Goal: Transaction & Acquisition: Purchase product/service

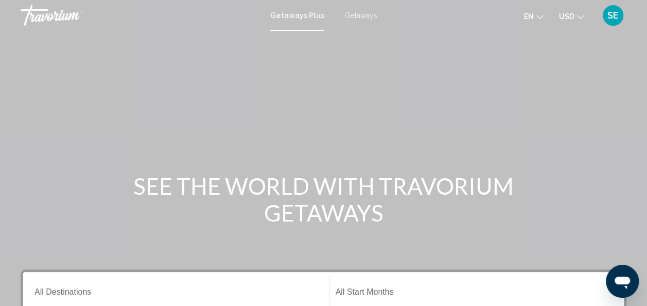
click at [299, 17] on span "Getaways Plus" at bounding box center [297, 15] width 54 height 8
click at [362, 15] on span "Getaways" at bounding box center [361, 15] width 32 height 8
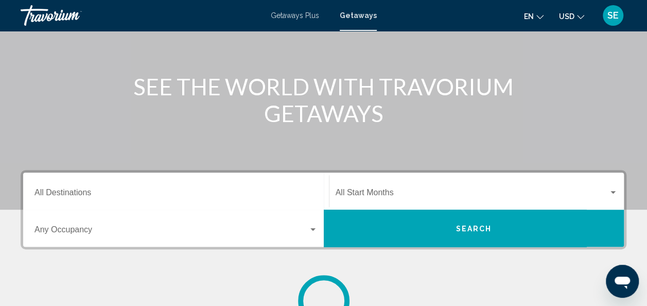
scroll to position [103, 0]
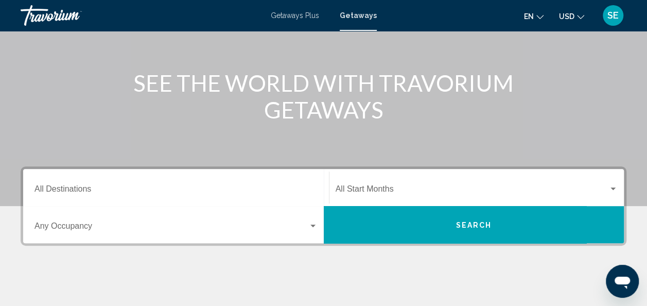
click at [73, 185] on div "Destination All Destinations" at bounding box center [175, 187] width 283 height 32
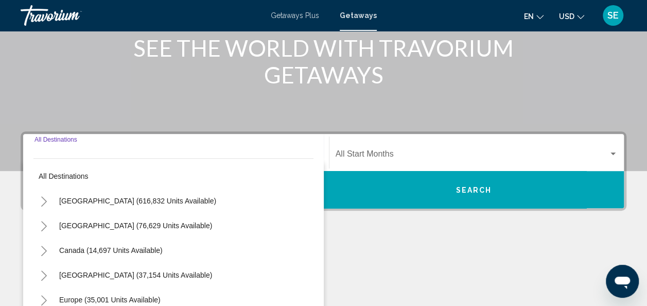
scroll to position [236, 0]
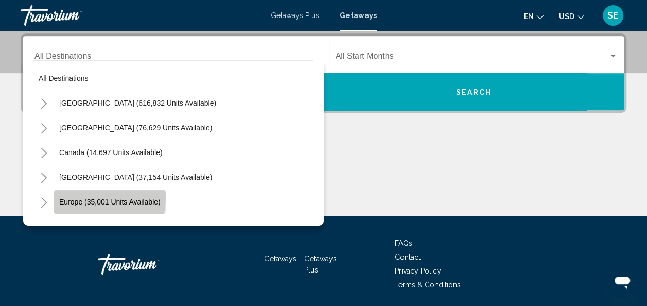
click at [94, 198] on span "Europe (35,001 units available)" at bounding box center [109, 202] width 101 height 8
type input "**********"
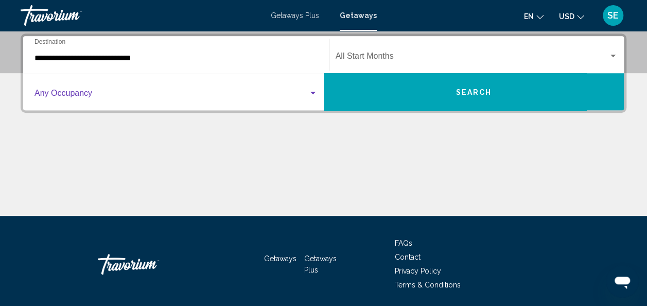
click at [118, 96] on span "Search widget" at bounding box center [171, 95] width 274 height 9
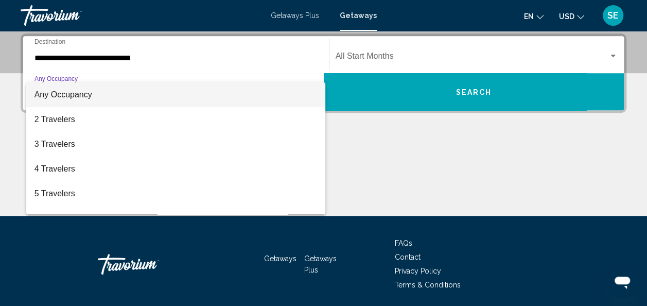
click at [119, 59] on div at bounding box center [323, 153] width 647 height 306
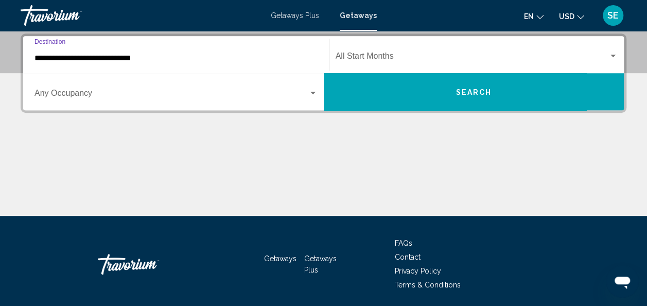
click at [119, 59] on input "**********" at bounding box center [175, 57] width 283 height 9
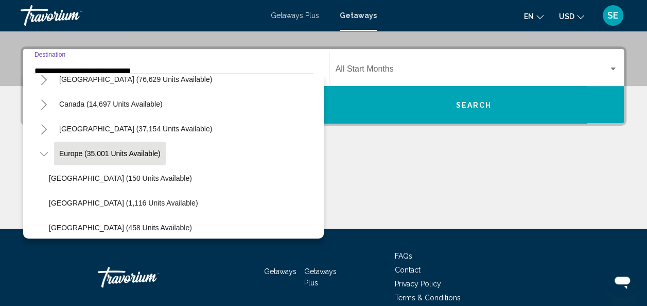
scroll to position [0, 0]
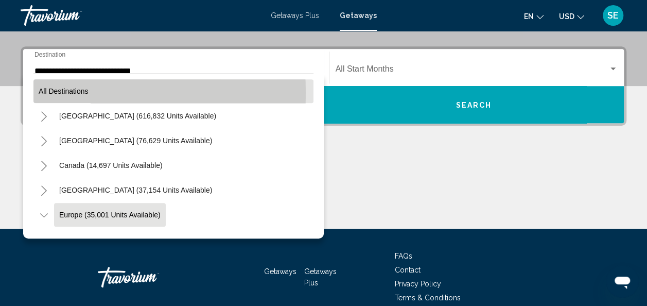
click at [67, 93] on span "All destinations" at bounding box center [64, 91] width 50 height 8
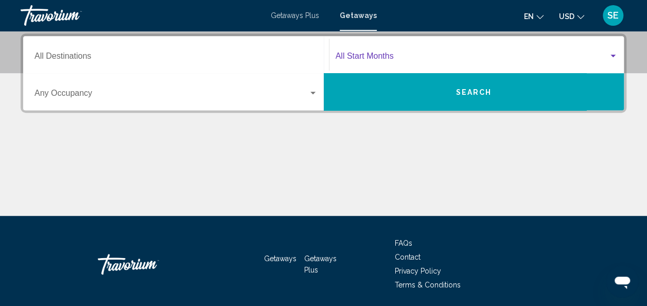
click at [372, 54] on span "Search widget" at bounding box center [471, 57] width 273 height 9
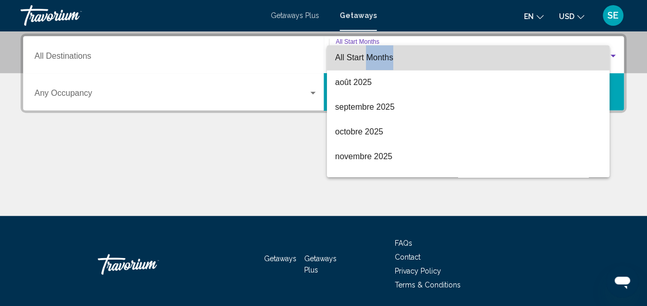
click at [372, 54] on span "All Start Months" at bounding box center [364, 57] width 58 height 9
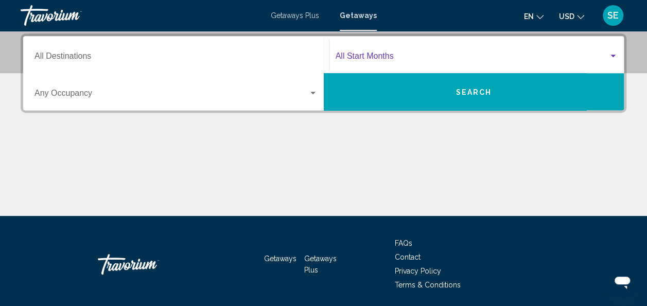
drag, startPoint x: 372, startPoint y: 54, endPoint x: 354, endPoint y: 55, distance: 17.5
click at [354, 55] on span "Search widget" at bounding box center [471, 57] width 273 height 9
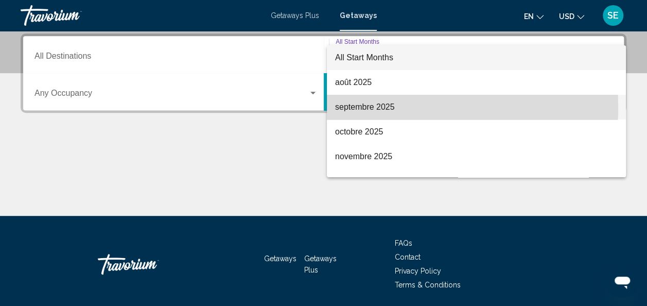
click at [364, 107] on span "septembre 2025" at bounding box center [476, 107] width 282 height 25
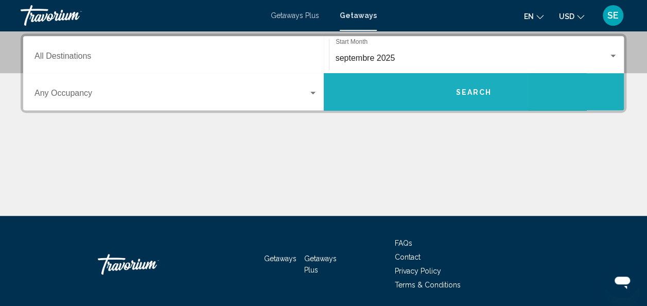
click at [380, 100] on button "Search" at bounding box center [474, 91] width 300 height 37
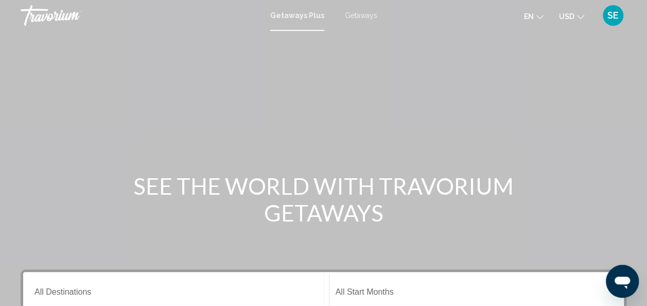
click at [348, 299] on div "Start Month All Start Months" at bounding box center [476, 290] width 282 height 32
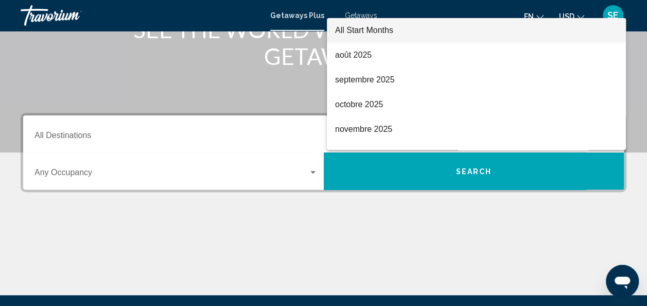
scroll to position [146, 0]
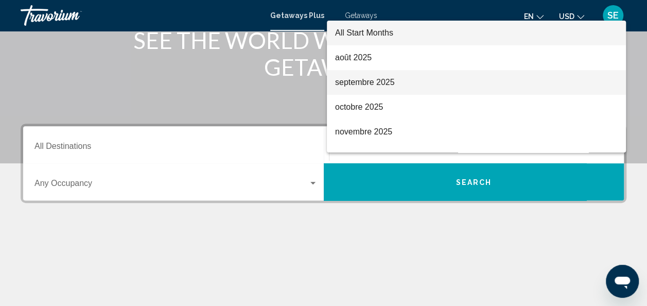
click at [350, 92] on span "septembre 2025" at bounding box center [476, 82] width 282 height 25
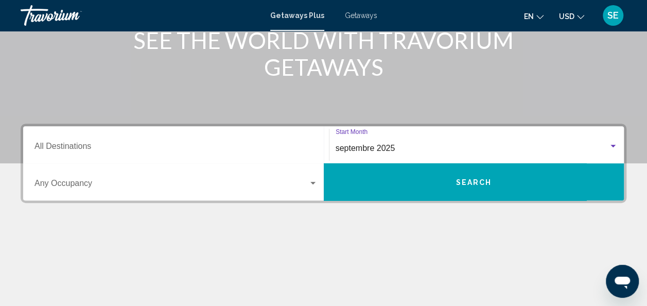
click at [370, 191] on button "Search" at bounding box center [474, 181] width 300 height 37
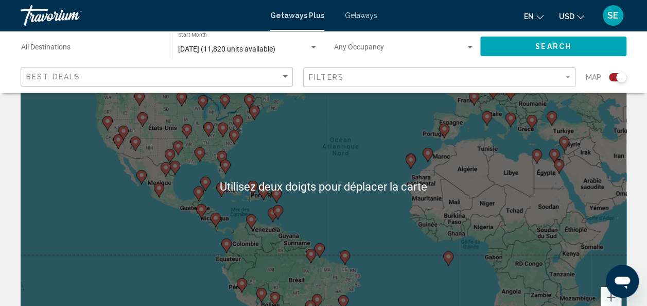
scroll to position [72, 0]
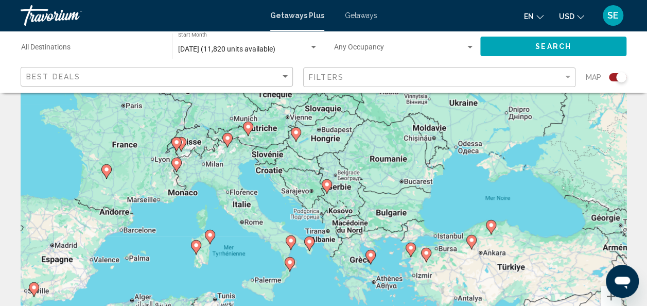
click at [378, 48] on span "Search widget" at bounding box center [399, 49] width 131 height 8
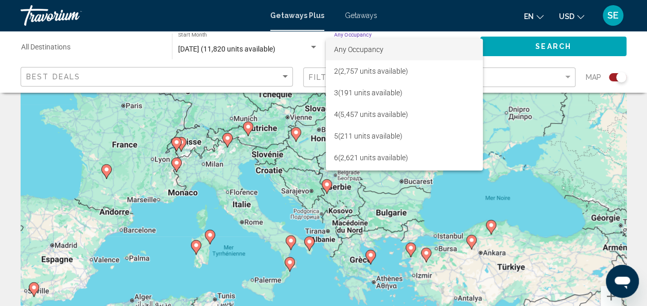
click at [282, 121] on div at bounding box center [323, 153] width 647 height 306
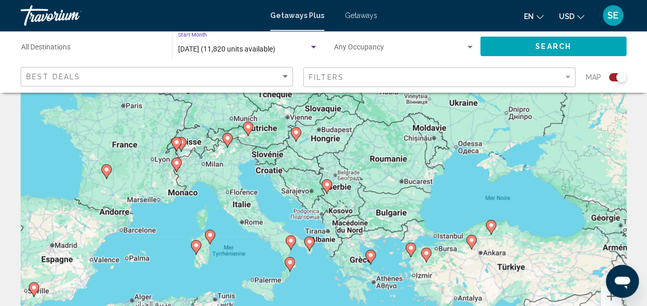
click at [261, 48] on span "[DATE] (11,820 units available)" at bounding box center [226, 49] width 97 height 8
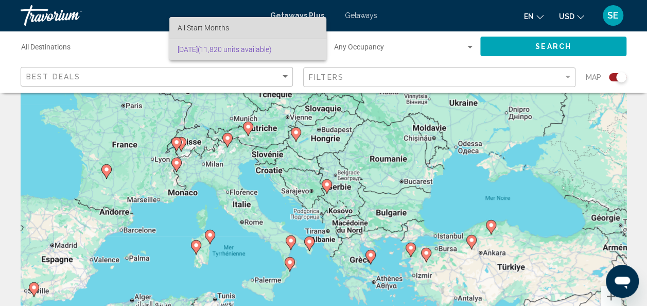
click at [253, 29] on span "All Start Months" at bounding box center [247, 28] width 140 height 22
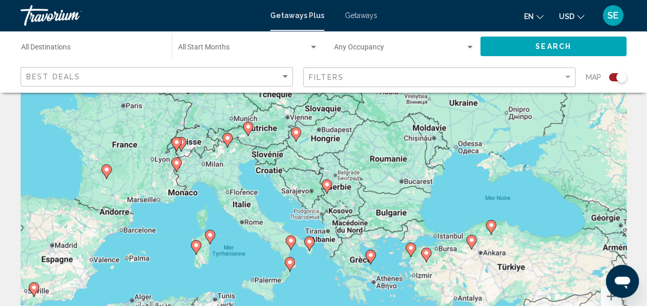
click at [291, 43] on div "Start Month All Start Months" at bounding box center [248, 46] width 140 height 28
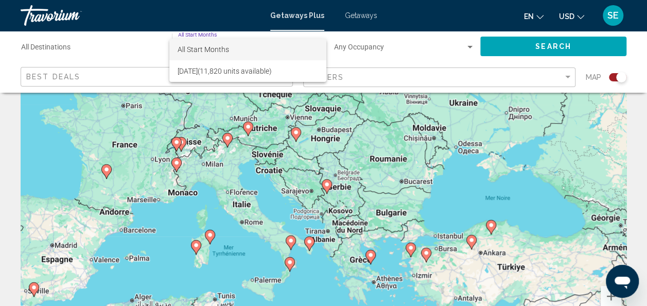
click at [114, 51] on div at bounding box center [323, 153] width 647 height 306
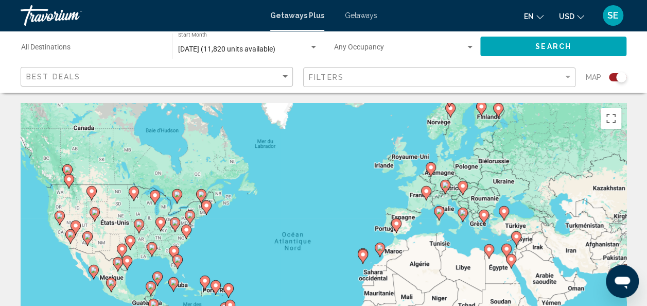
click at [362, 17] on span "Getaways" at bounding box center [361, 15] width 32 height 8
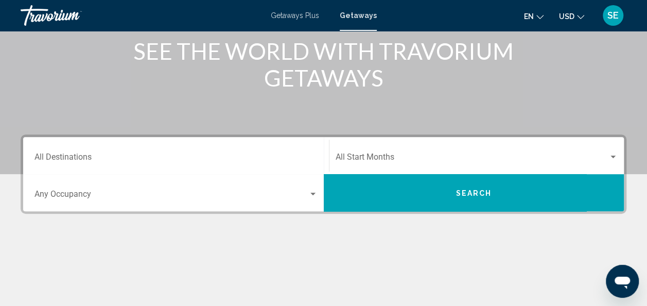
scroll to position [136, 0]
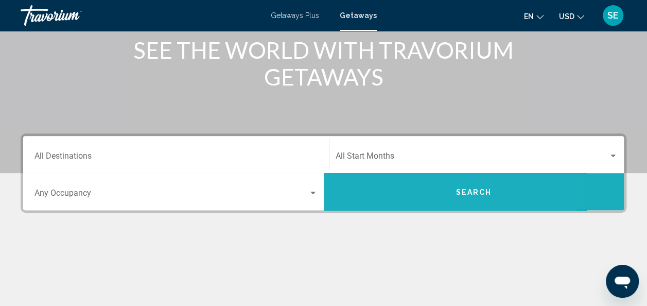
click at [404, 185] on button "Search" at bounding box center [474, 191] width 300 height 37
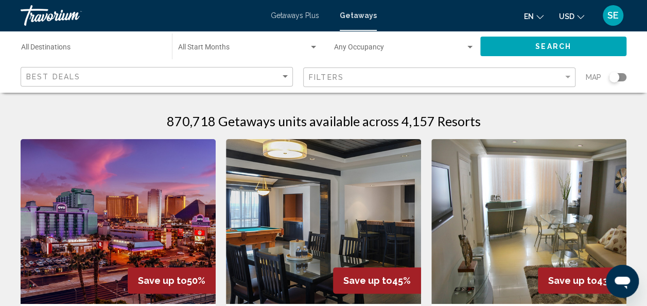
click at [621, 79] on div "Search widget" at bounding box center [616, 77] width 17 height 8
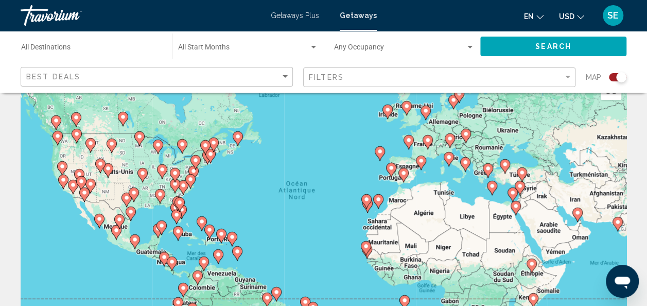
scroll to position [29, 0]
click at [575, 211] on div "Pour activer le glissement avec le clavier, appuyez sur Alt+Entrée. Une fois ce…" at bounding box center [323, 228] width 605 height 309
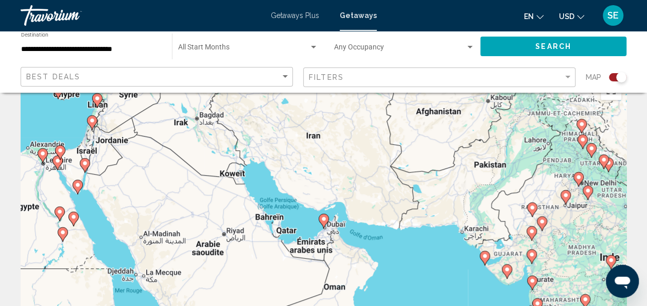
type input "**********"
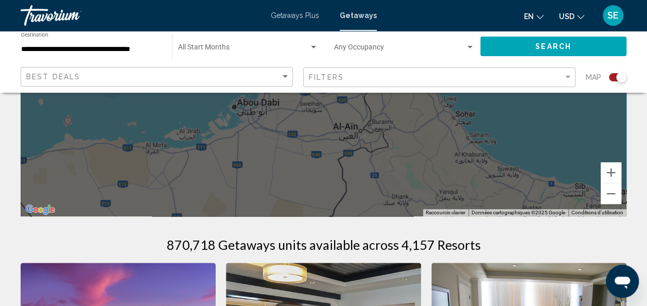
scroll to position [77, 0]
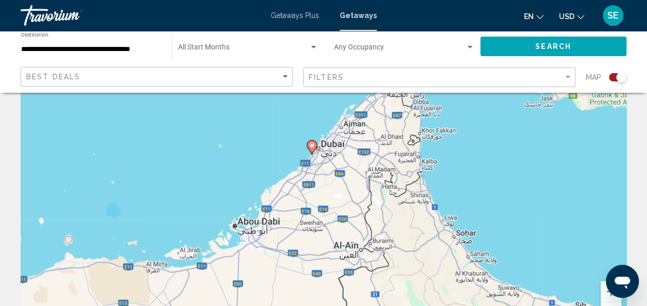
click at [311, 145] on image "Main content" at bounding box center [312, 145] width 6 height 6
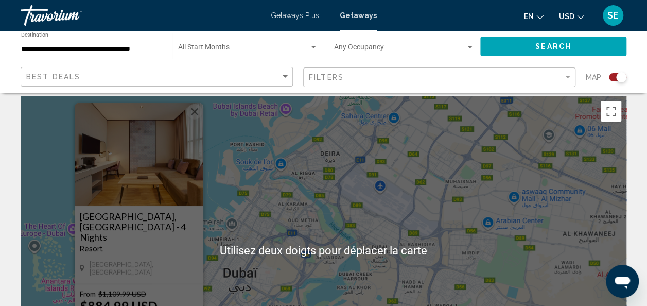
scroll to position [0, 0]
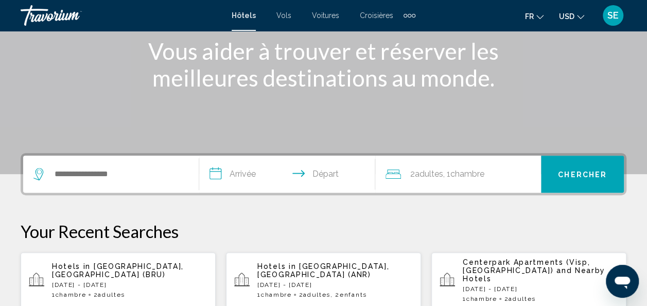
scroll to position [139, 0]
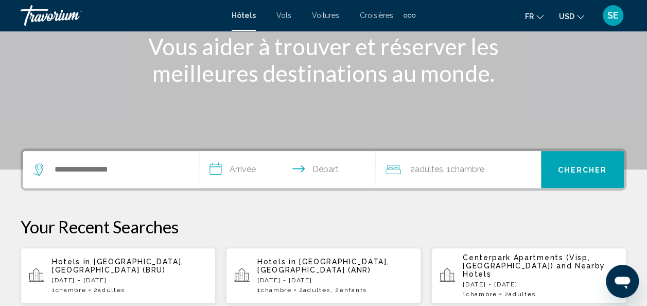
click at [135, 160] on div "Search widget" at bounding box center [110, 169] width 155 height 37
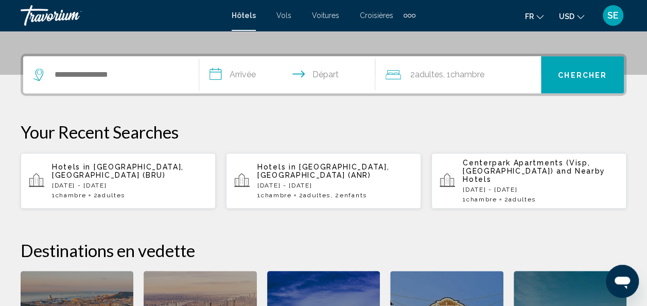
scroll to position [254, 0]
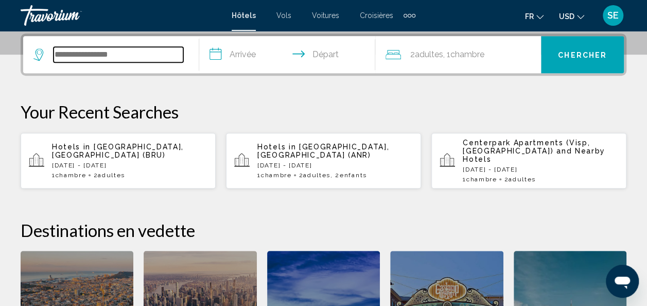
click at [120, 60] on input "Search widget" at bounding box center [118, 54] width 130 height 15
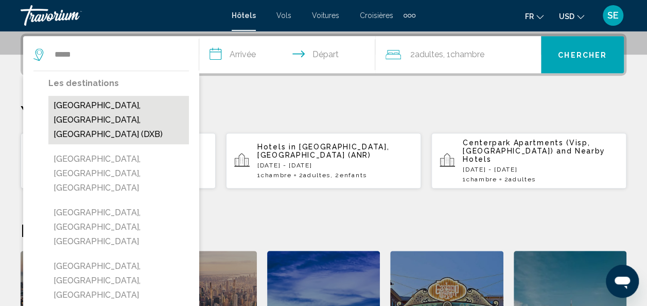
click at [120, 109] on button "[GEOGRAPHIC_DATA], [GEOGRAPHIC_DATA], [GEOGRAPHIC_DATA] (DXB)" at bounding box center [118, 120] width 140 height 48
type input "**********"
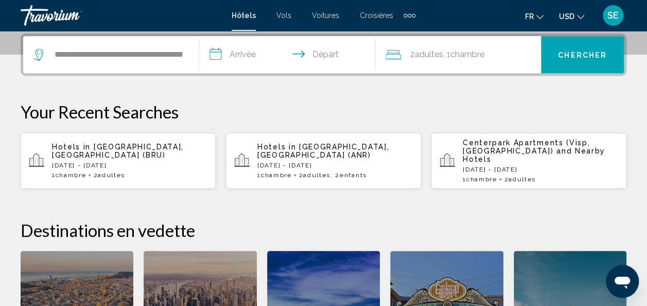
click at [248, 57] on input "**********" at bounding box center [289, 56] width 180 height 40
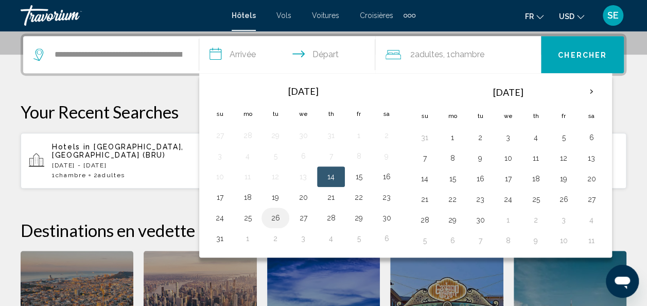
click at [277, 210] on button "26" at bounding box center [275, 217] width 16 height 14
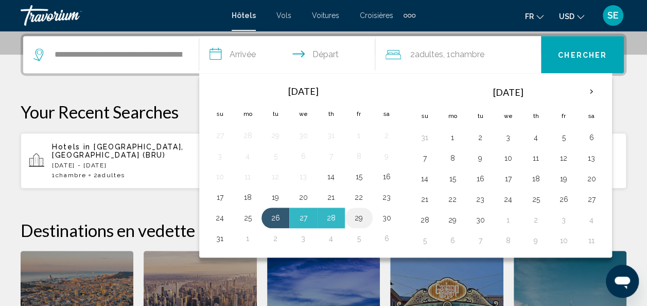
click at [357, 212] on button "29" at bounding box center [358, 217] width 16 height 14
type input "**********"
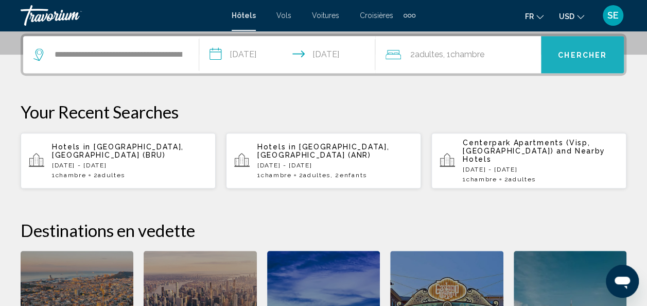
click at [563, 58] on span "Chercher" at bounding box center [582, 55] width 49 height 8
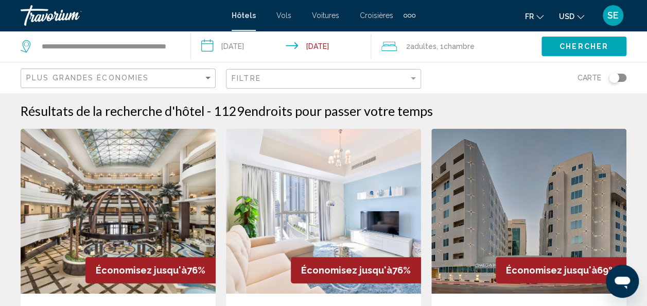
click at [389, 83] on div "Filtre" at bounding box center [324, 78] width 186 height 19
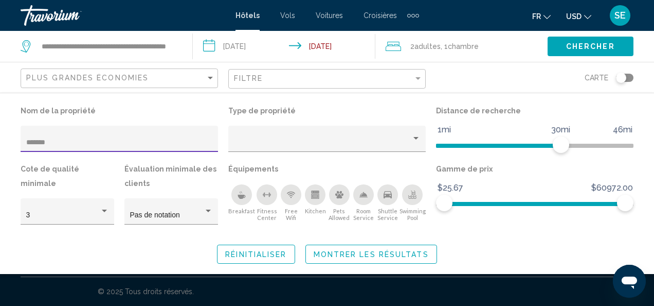
type input "*******"
click at [378, 254] on span "Montrer les résultats" at bounding box center [371, 254] width 115 height 8
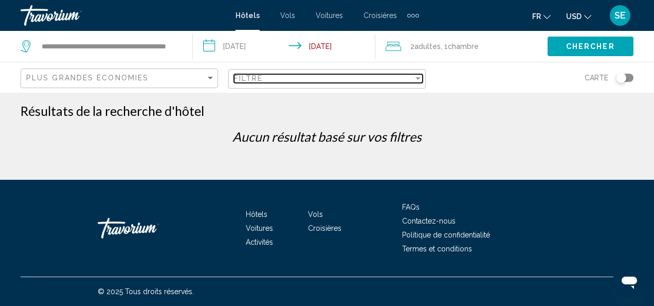
click at [251, 78] on span "Filtre" at bounding box center [248, 78] width 29 height 8
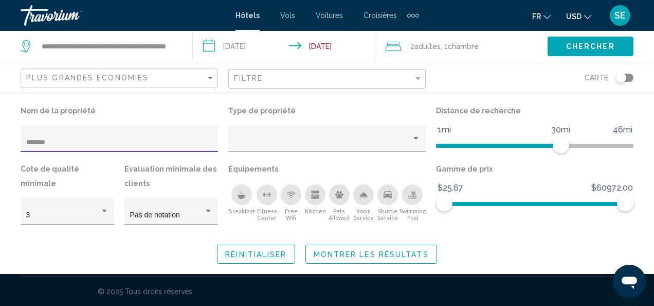
click at [94, 142] on input "*******" at bounding box center [119, 142] width 187 height 8
type input "********"
click at [275, 138] on div "Property type" at bounding box center [322, 142] width 177 height 8
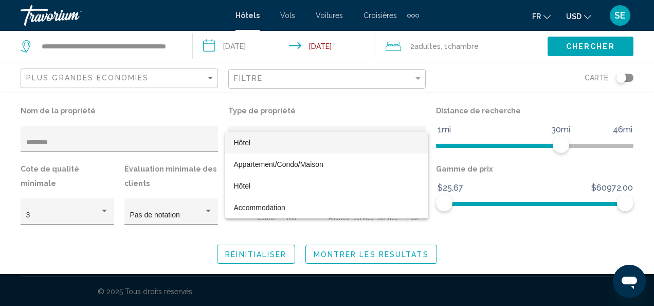
click at [343, 111] on div at bounding box center [327, 153] width 654 height 306
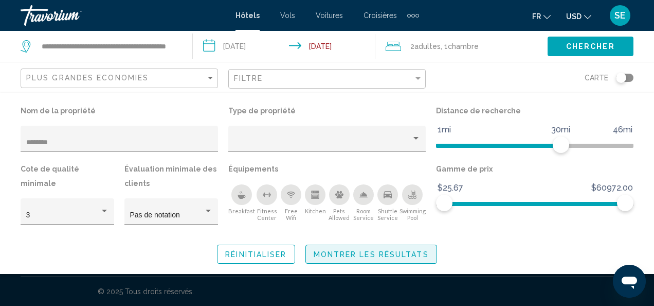
click at [366, 248] on button "Montrer les résultats" at bounding box center [372, 253] width 132 height 19
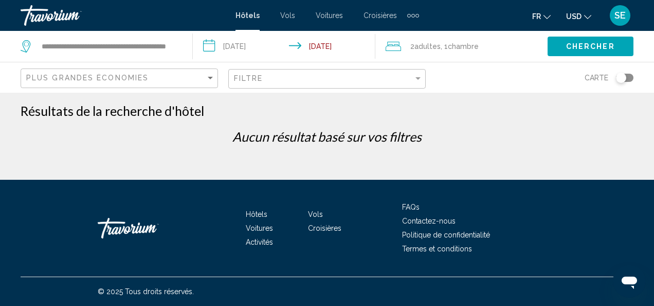
click at [323, 71] on div "Filtre" at bounding box center [328, 78] width 189 height 19
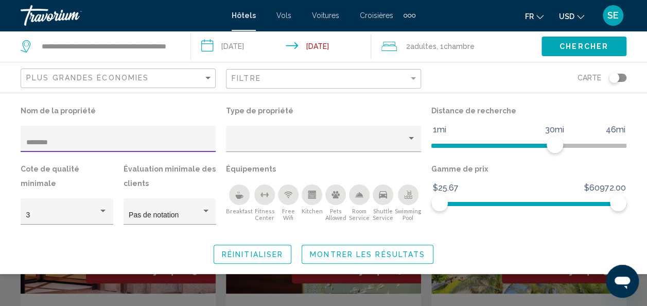
type input "********"
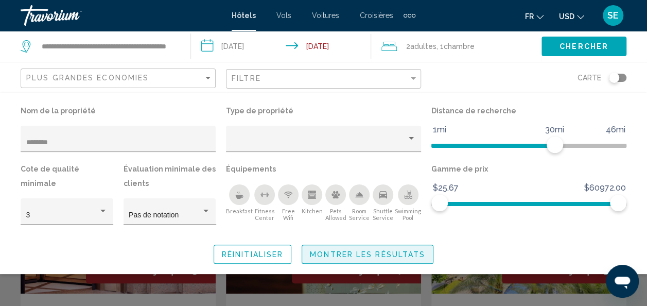
click at [401, 258] on span "Montrer les résultats" at bounding box center [367, 254] width 115 height 8
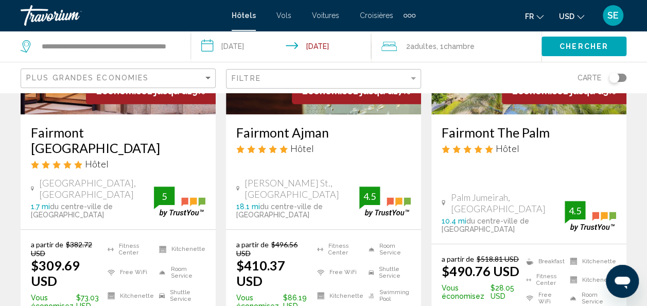
scroll to position [184, 0]
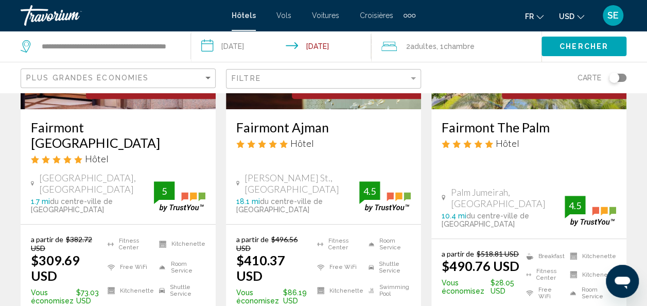
click at [100, 124] on h3 "Fairmont Dubai" at bounding box center [118, 134] width 174 height 31
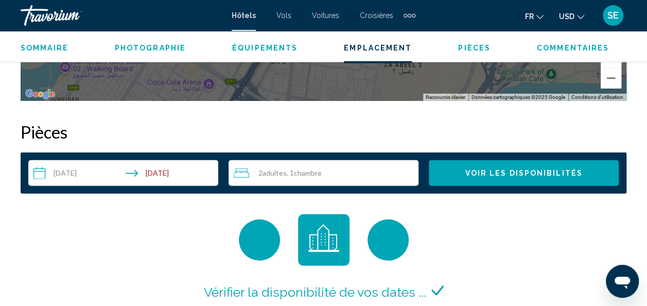
scroll to position [1423, 0]
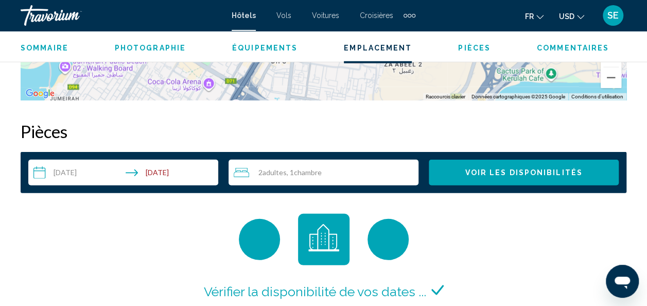
click at [340, 268] on div "Vérifier la disponibilité de vos dates ... Calcul du prix de votre membre ... E…" at bounding box center [323, 286] width 314 height 147
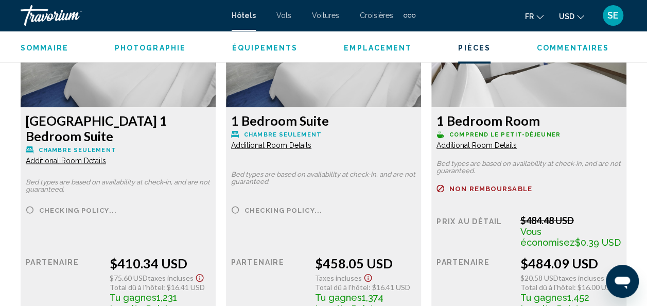
scroll to position [2838, 0]
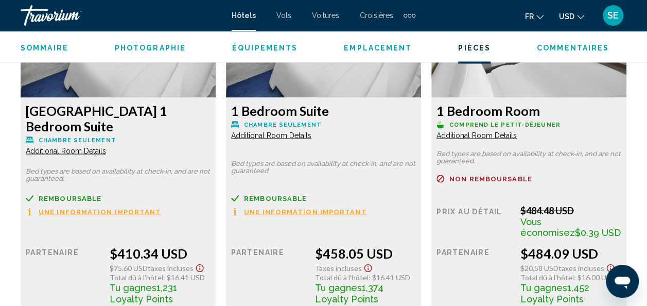
click at [567, 16] on span "USD" at bounding box center [566, 16] width 15 height 8
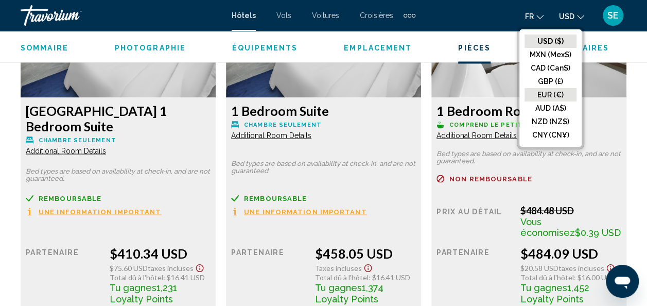
click at [555, 95] on button "EUR (€)" at bounding box center [550, 94] width 52 height 13
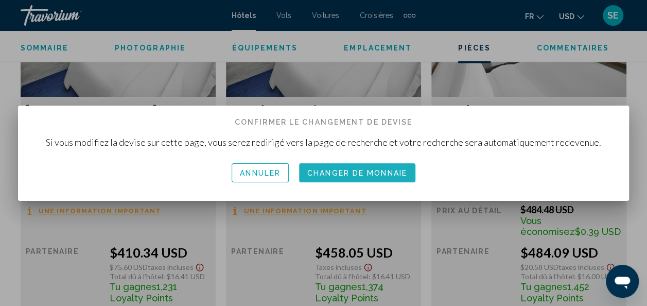
click at [355, 179] on button "Changer de monnaie" at bounding box center [357, 172] width 116 height 19
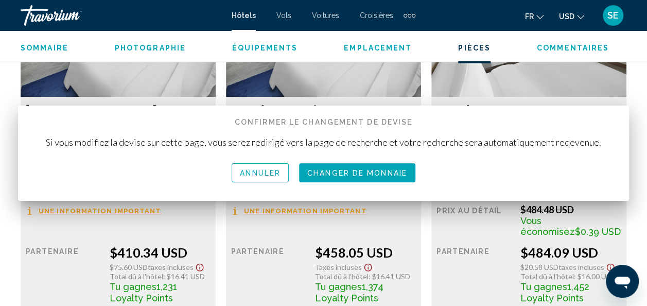
scroll to position [2838, 0]
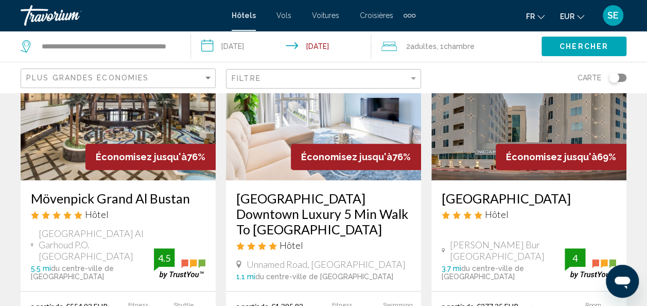
scroll to position [108, 0]
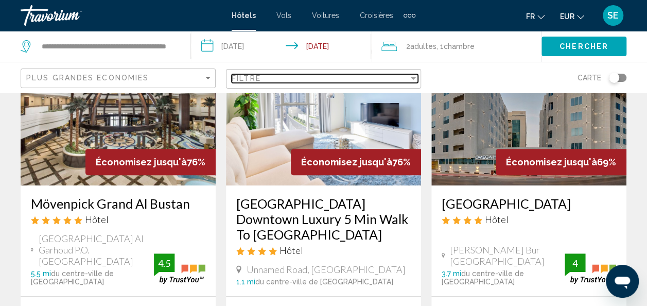
click at [355, 78] on div "Filtre" at bounding box center [319, 78] width 177 height 8
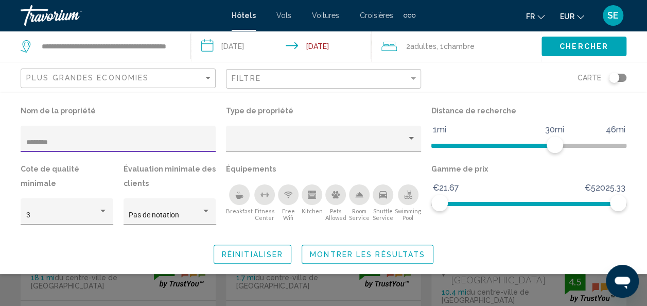
type input "********"
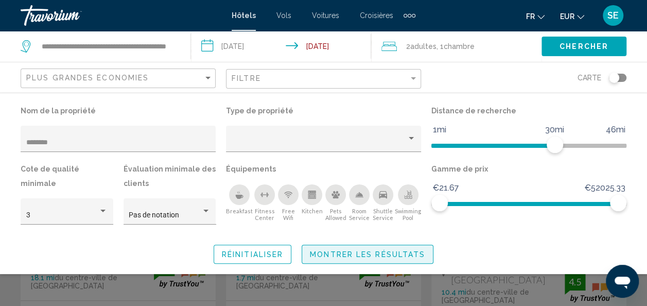
click at [401, 251] on span "Montrer les résultats" at bounding box center [367, 254] width 115 height 8
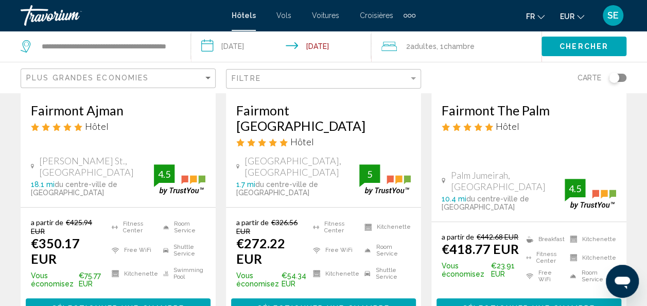
scroll to position [200, 0]
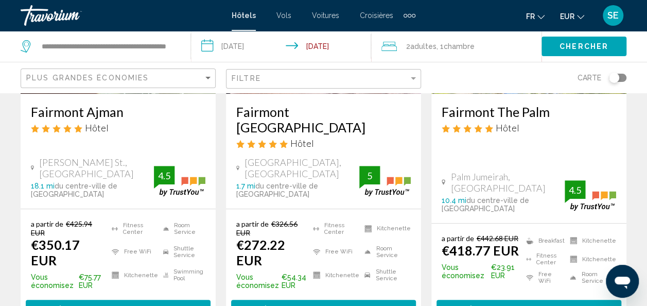
click at [285, 114] on h3 "Fairmont Dubai" at bounding box center [323, 119] width 174 height 31
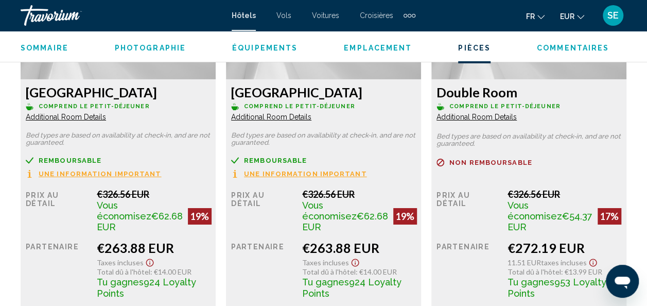
scroll to position [1687, 0]
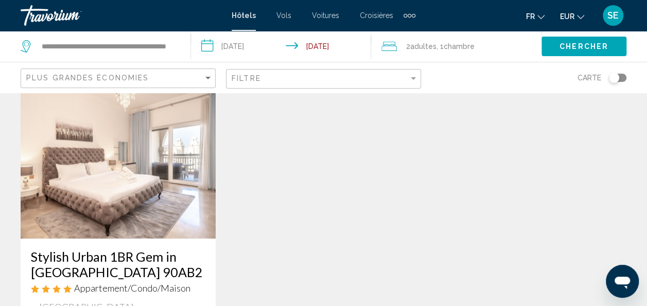
scroll to position [475, 0]
click at [169, 152] on img "Main content" at bounding box center [118, 156] width 195 height 165
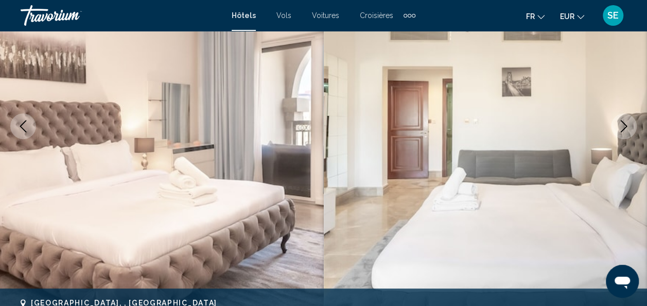
scroll to position [146, 0]
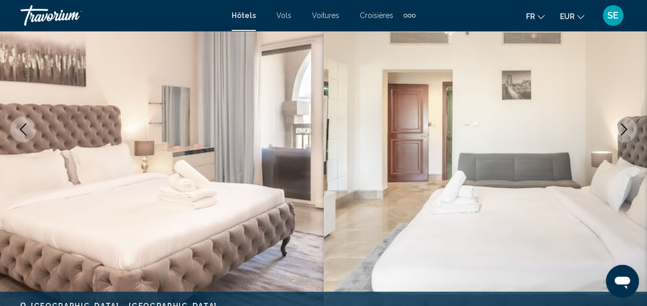
click at [623, 130] on icon "Next image" at bounding box center [623, 129] width 12 height 12
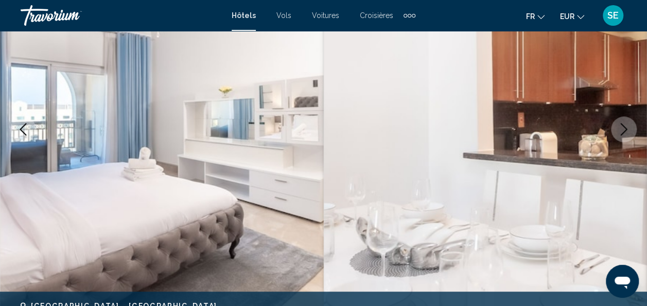
click at [624, 130] on icon "Next image" at bounding box center [623, 129] width 7 height 12
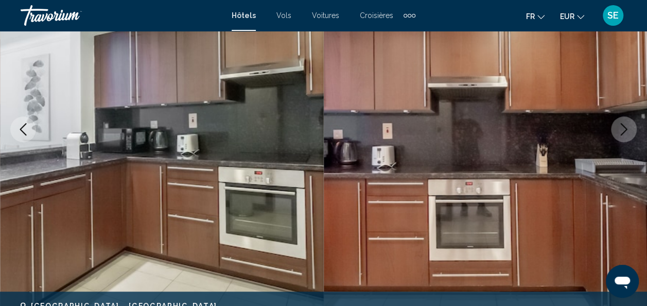
click at [623, 129] on icon "Next image" at bounding box center [623, 129] width 12 height 12
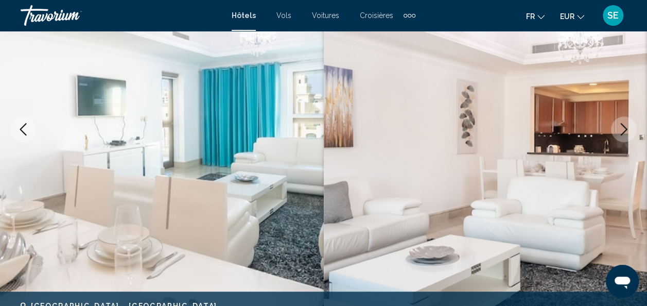
click at [623, 128] on icon "Next image" at bounding box center [623, 129] width 12 height 12
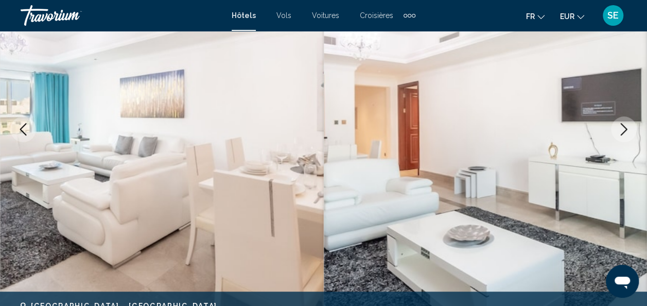
click at [626, 125] on icon "Next image" at bounding box center [623, 129] width 12 height 12
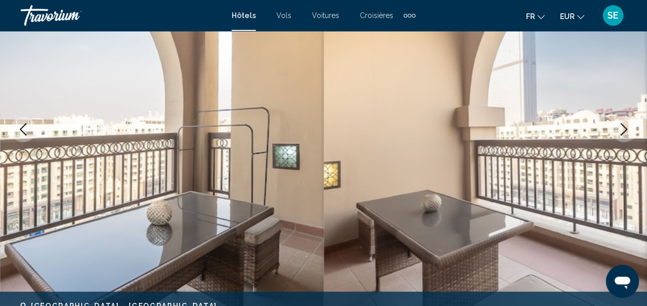
click at [623, 129] on icon "Next image" at bounding box center [623, 129] width 12 height 12
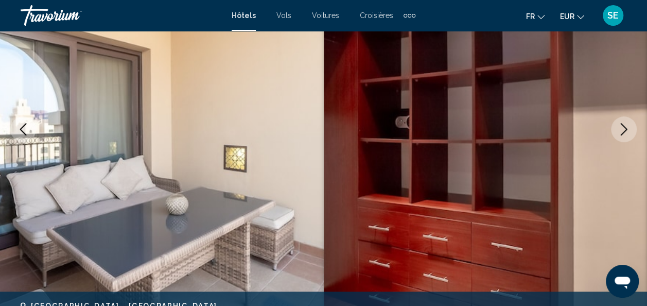
click at [622, 130] on icon "Next image" at bounding box center [623, 129] width 12 height 12
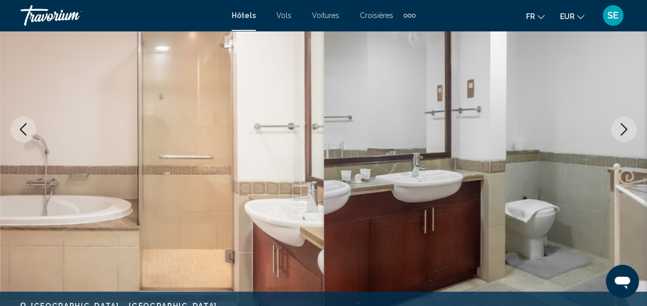
click at [622, 129] on icon "Next image" at bounding box center [623, 129] width 12 height 12
